Goal: Task Accomplishment & Management: Manage account settings

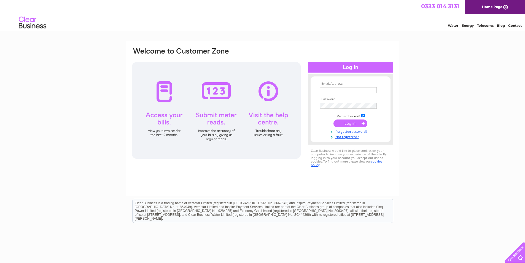
type input "sales@johnwardle.co.uk"
click at [351, 123] on input "submit" at bounding box center [350, 123] width 34 height 8
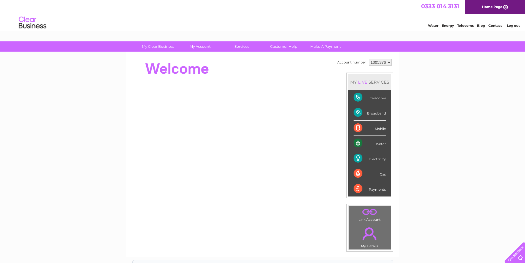
click at [376, 189] on div "Payments" at bounding box center [369, 188] width 32 height 15
click at [375, 188] on div "Payments" at bounding box center [369, 188] width 32 height 15
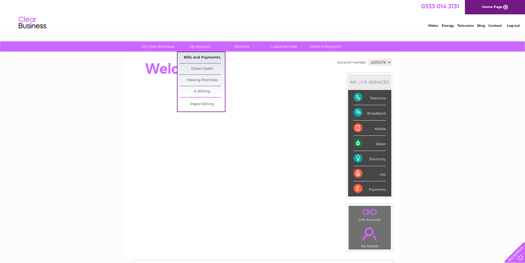
click at [206, 55] on link "Bills and Payments" at bounding box center [201, 57] width 45 height 11
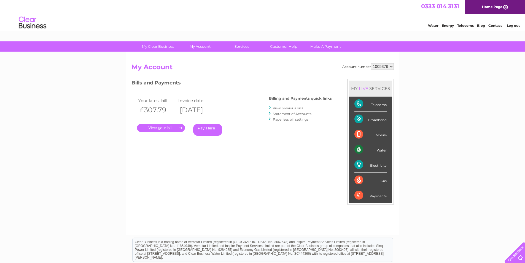
click at [174, 128] on link "." at bounding box center [161, 128] width 48 height 8
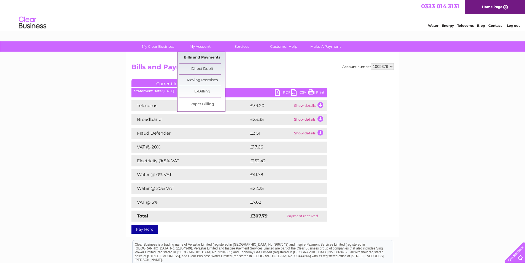
click at [206, 55] on link "Bills and Payments" at bounding box center [201, 57] width 45 height 11
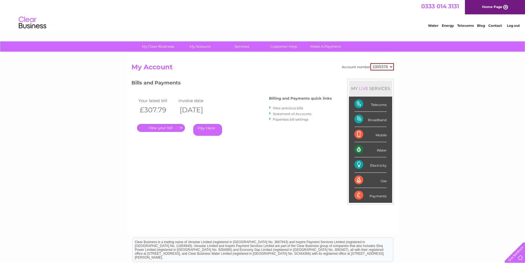
click at [393, 67] on select "1005376" at bounding box center [381, 66] width 23 height 7
click at [410, 72] on div "My Clear Business Login Details My Details My Preferences Link Account My Accou…" at bounding box center [262, 184] width 525 height 287
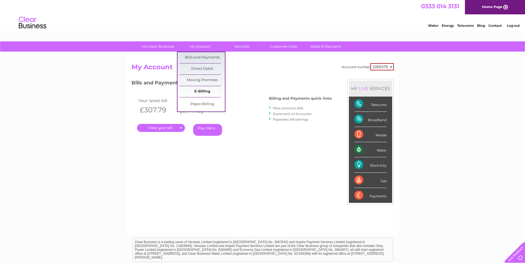
click at [208, 92] on link "E-Billing" at bounding box center [201, 91] width 45 height 11
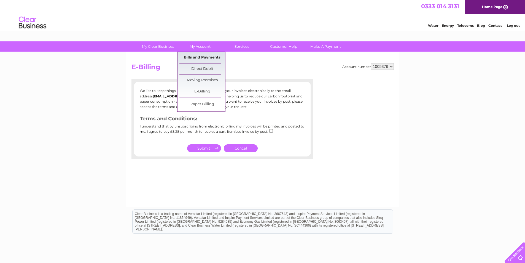
click at [202, 55] on link "Bills and Payments" at bounding box center [201, 57] width 45 height 11
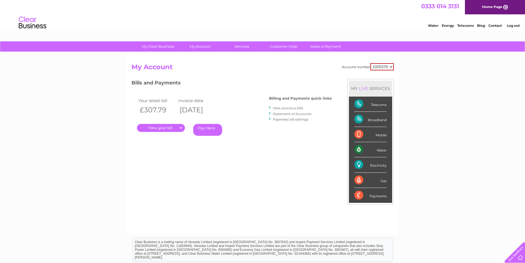
click at [285, 108] on link "View previous bills" at bounding box center [288, 108] width 30 height 4
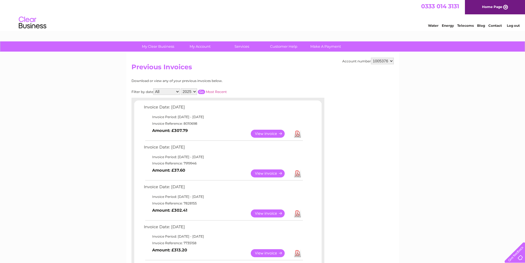
click at [275, 173] on link "View" at bounding box center [271, 173] width 40 height 8
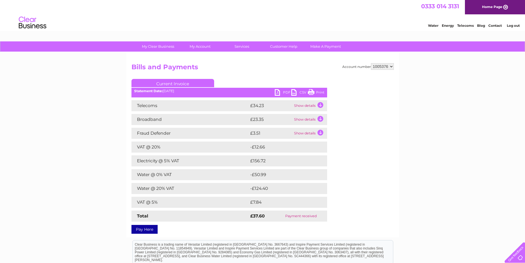
click at [279, 90] on link "PDF" at bounding box center [283, 93] width 17 height 8
